Goal: Information Seeking & Learning: Learn about a topic

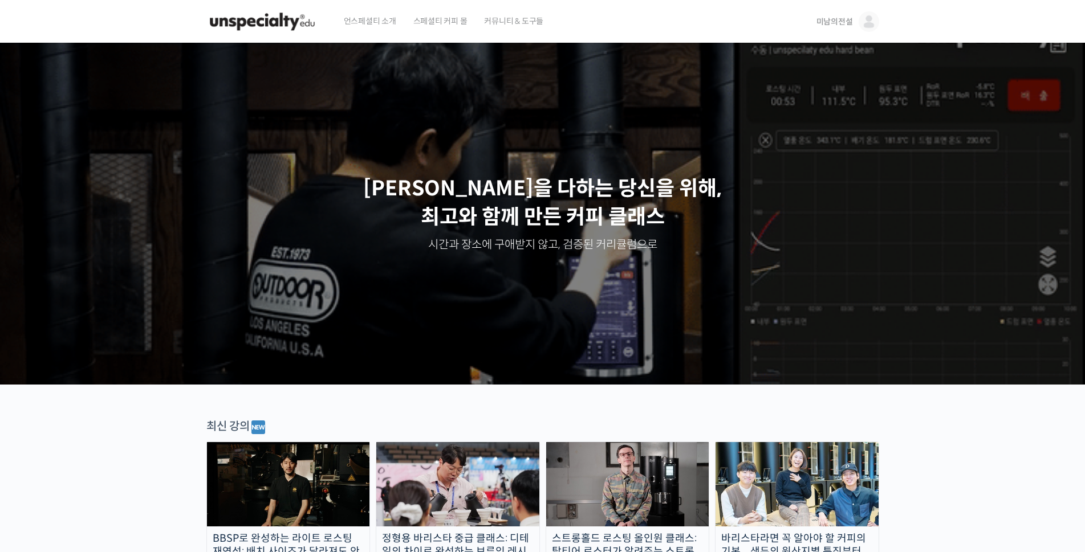
click at [843, 20] on span "미남의전설" at bounding box center [834, 22] width 36 height 10
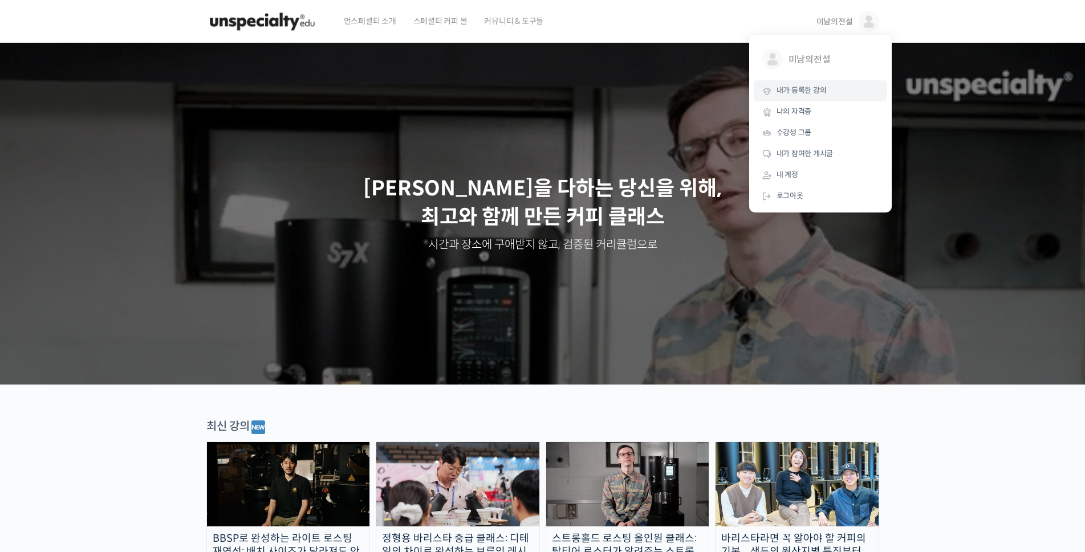
click at [792, 91] on span "내가 등록한 강의" at bounding box center [801, 91] width 50 height 10
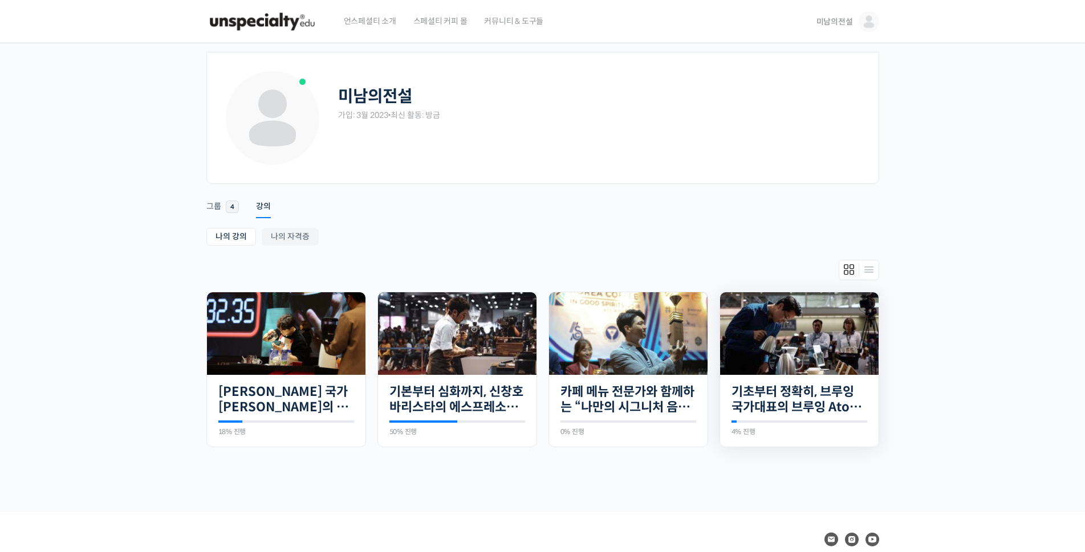
click at [754, 333] on img at bounding box center [799, 333] width 158 height 83
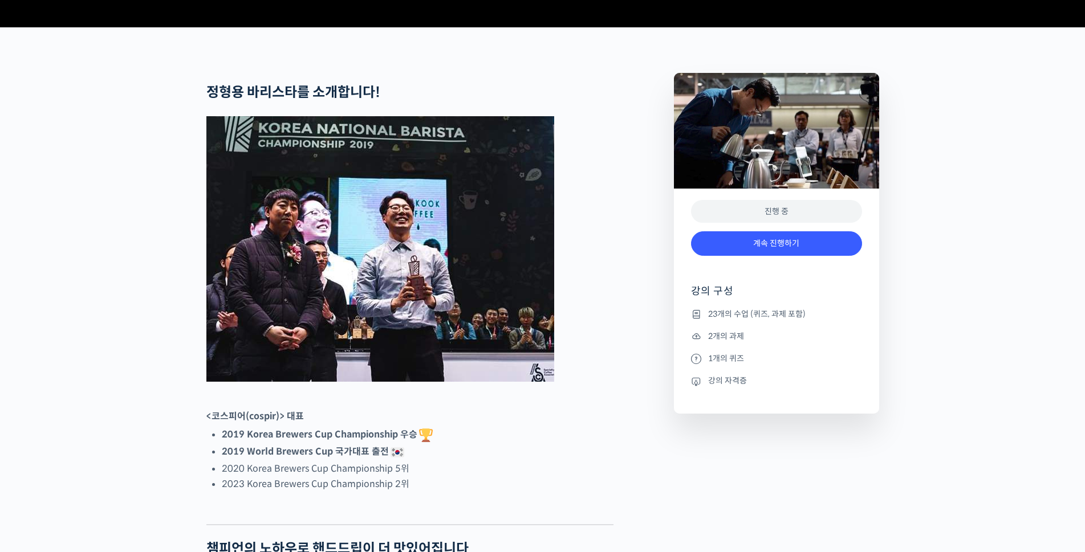
scroll to position [414, 0]
click at [780, 256] on link "계속 진행하기" at bounding box center [776, 243] width 171 height 25
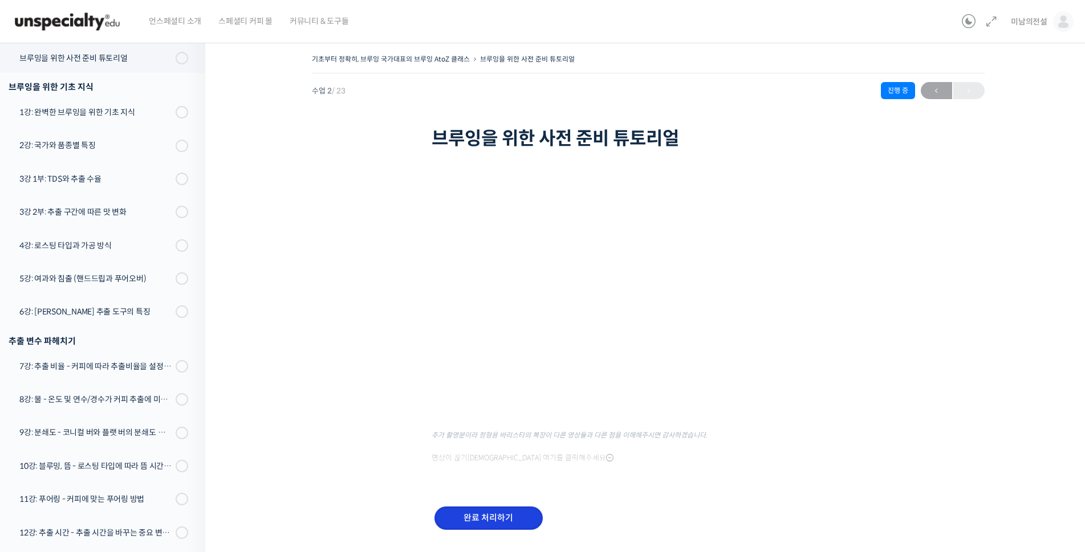
click at [516, 522] on input "완료 처리하기" at bounding box center [488, 518] width 108 height 23
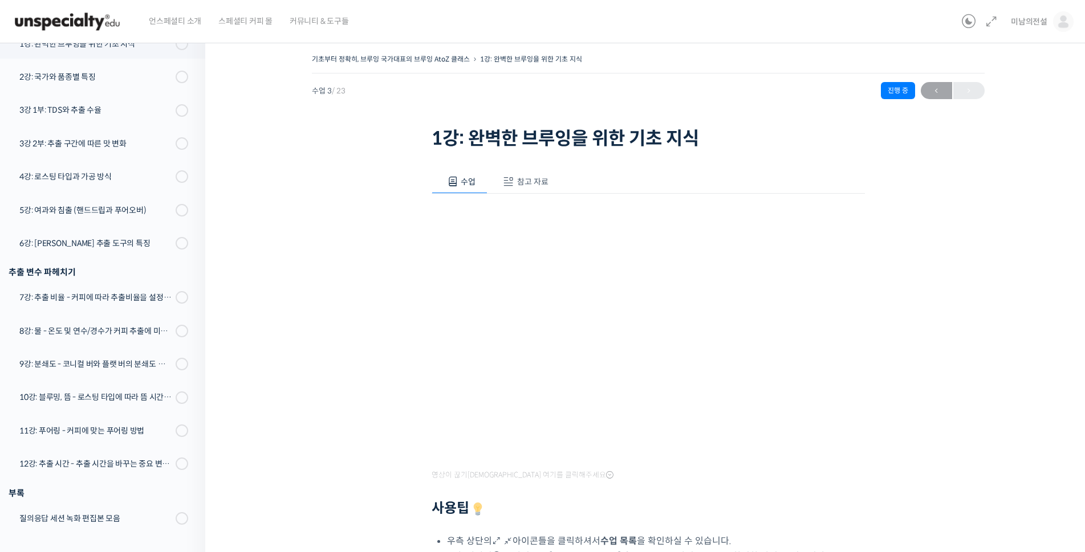
scroll to position [269, 0]
click at [301, 278] on div "기초부터 정확히, 브루잉 국가대표의 브루잉 AtoZ 클래스 1강: 완벽한 브루잉을 위한 기초 지식 진행 중 수업 3 / 23 진행 중 ← 이전…" at bounding box center [647, 402] width 771 height 703
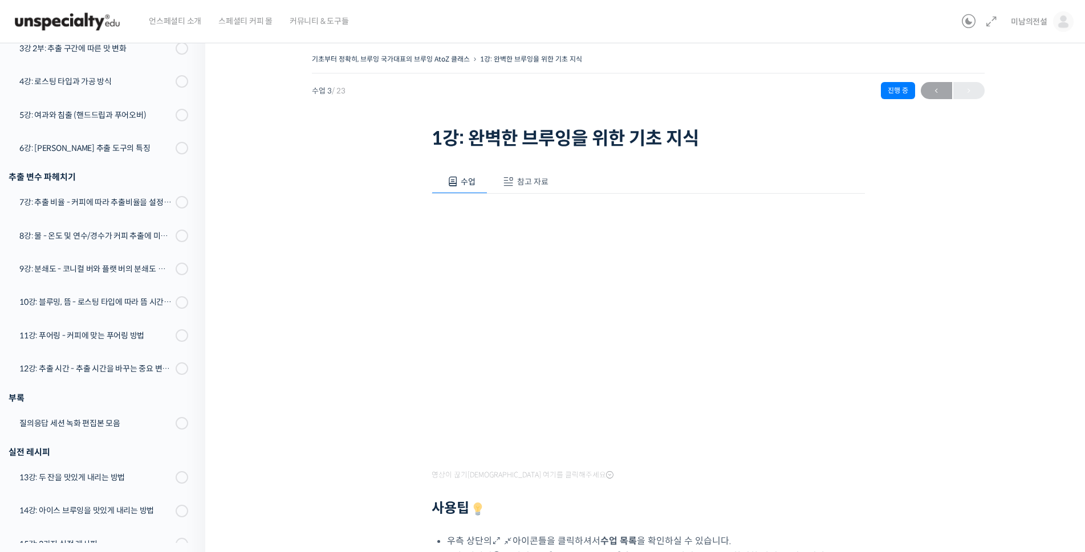
scroll to position [0, 0]
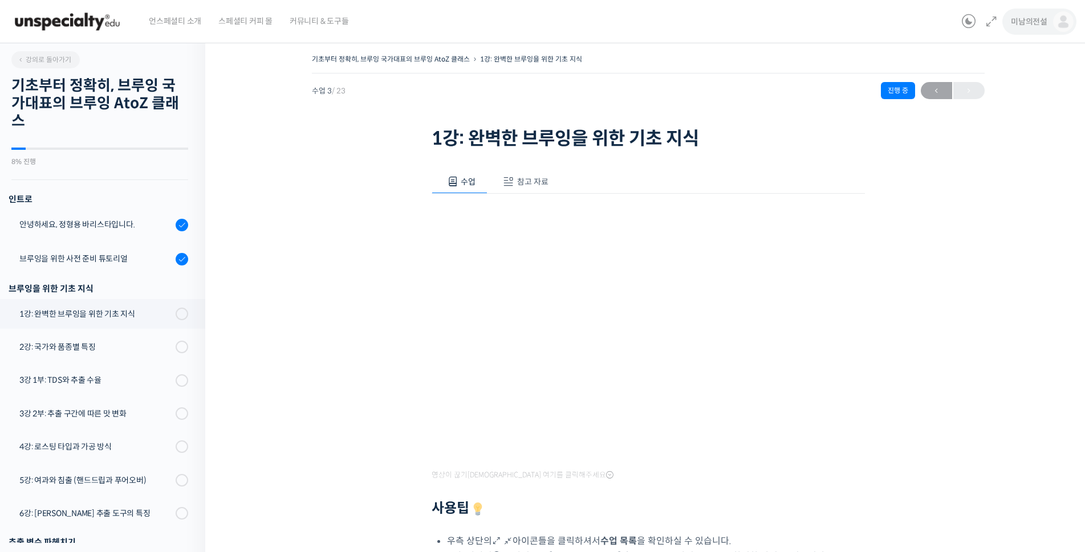
click at [1026, 23] on span "미남의전설" at bounding box center [1029, 22] width 36 height 10
click at [995, 93] on span "내가 등록한 강의" at bounding box center [996, 91] width 50 height 10
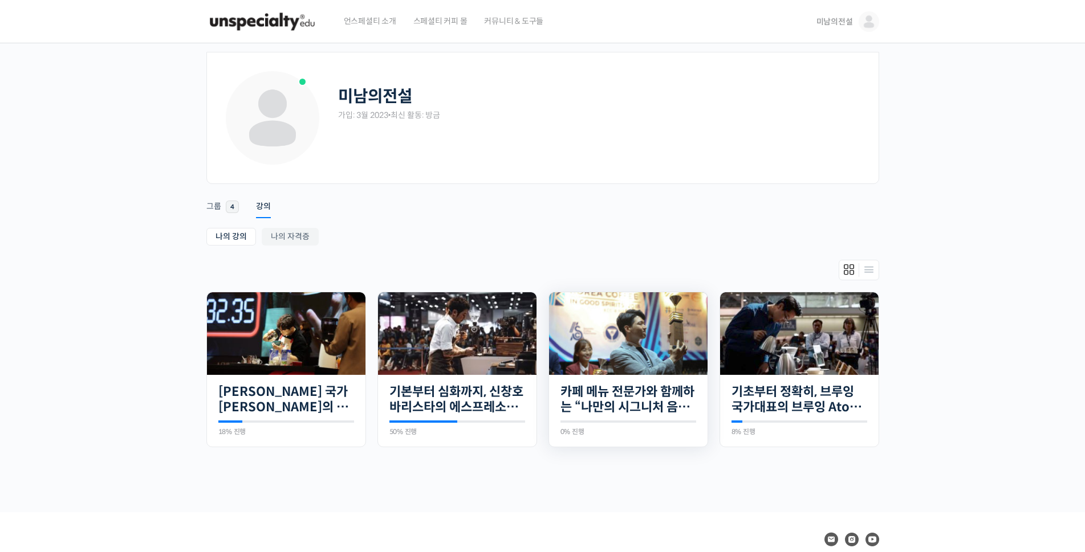
click at [636, 330] on img at bounding box center [628, 333] width 158 height 83
click at [437, 329] on img at bounding box center [457, 333] width 158 height 83
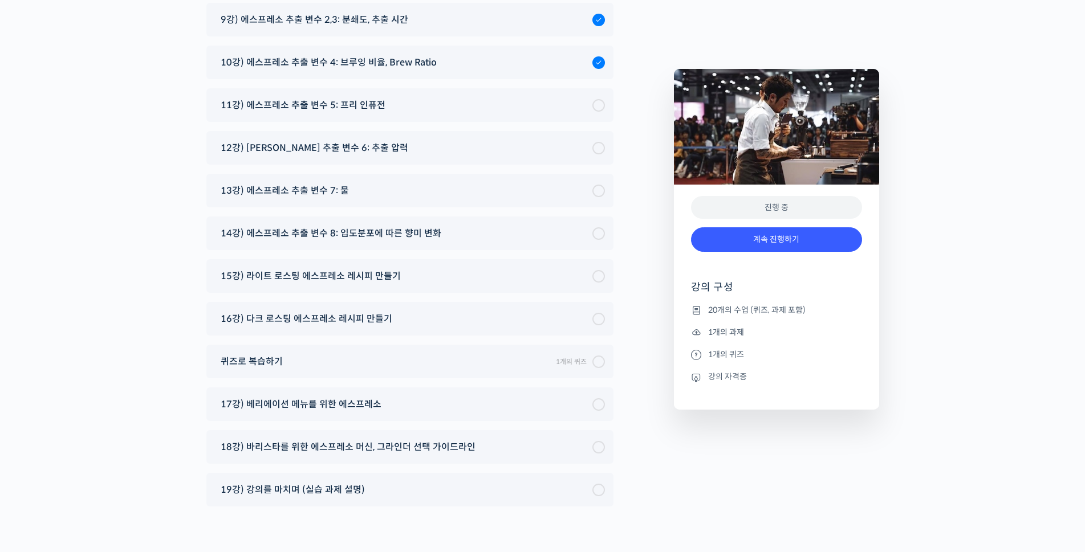
scroll to position [6463, 0]
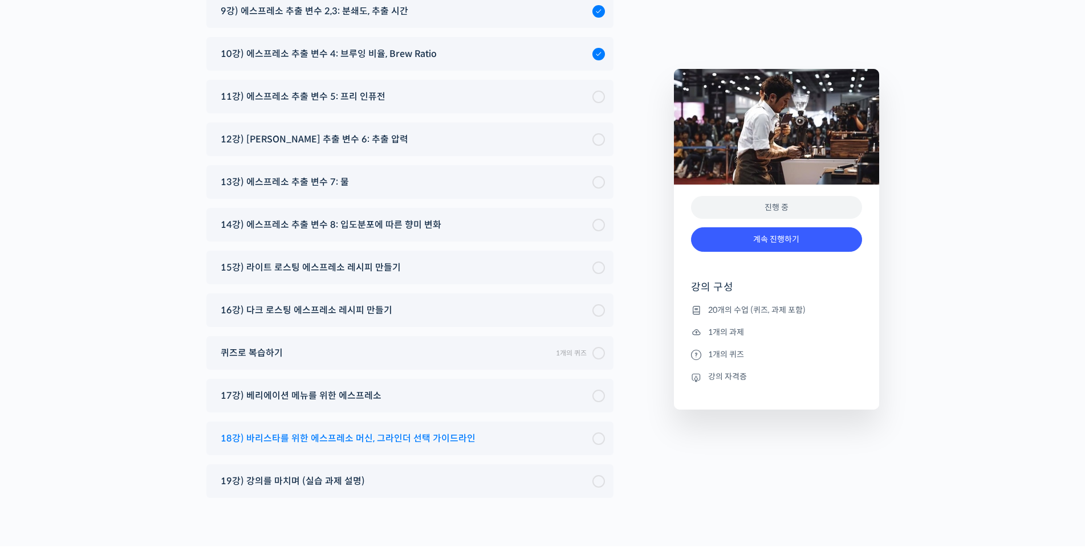
click at [385, 431] on span "18강) 바리스타를 위한 에스프레소 머신, 그라인더 선택 가이드라인" at bounding box center [348, 438] width 255 height 15
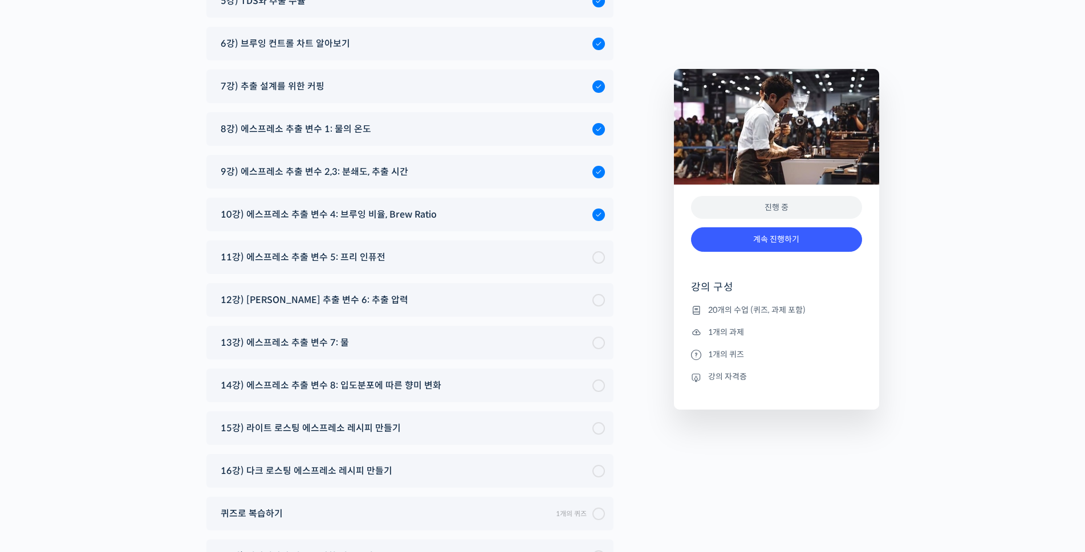
scroll to position [6300, 0]
